Goal: Task Accomplishment & Management: Manage account settings

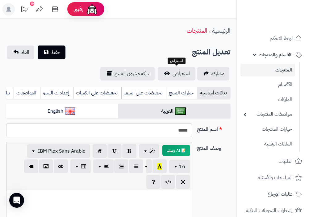
select select
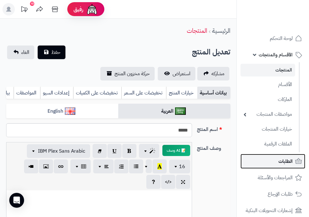
click at [294, 164] on link "الطلبات" at bounding box center [273, 161] width 65 height 15
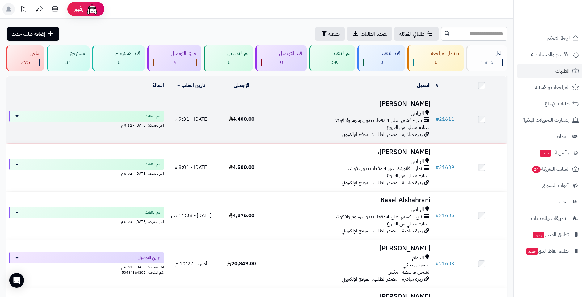
click at [314, 124] on div "الرياض تابي - قسّمها على 4 دفعات بدون رسوم ولا فوائد استلام محلي من الفروع" at bounding box center [350, 120] width 162 height 21
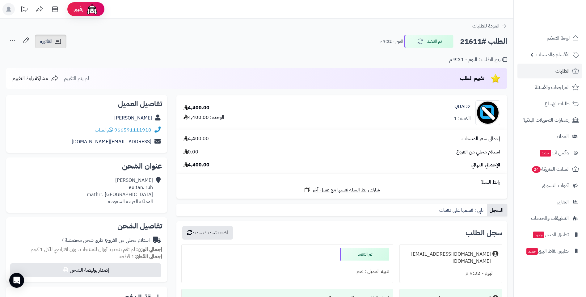
click at [53, 42] on link "الفاتورة" at bounding box center [51, 42] width 32 height 14
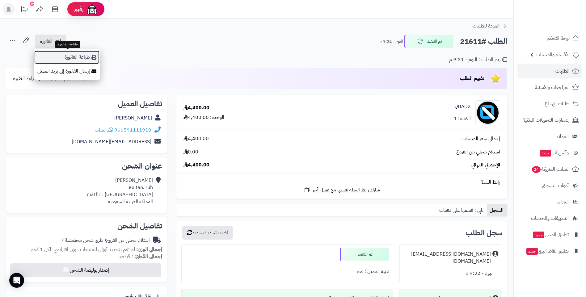
click at [84, 60] on link "طباعة الفاتورة" at bounding box center [67, 57] width 66 height 14
